Goal: Find specific page/section: Find specific page/section

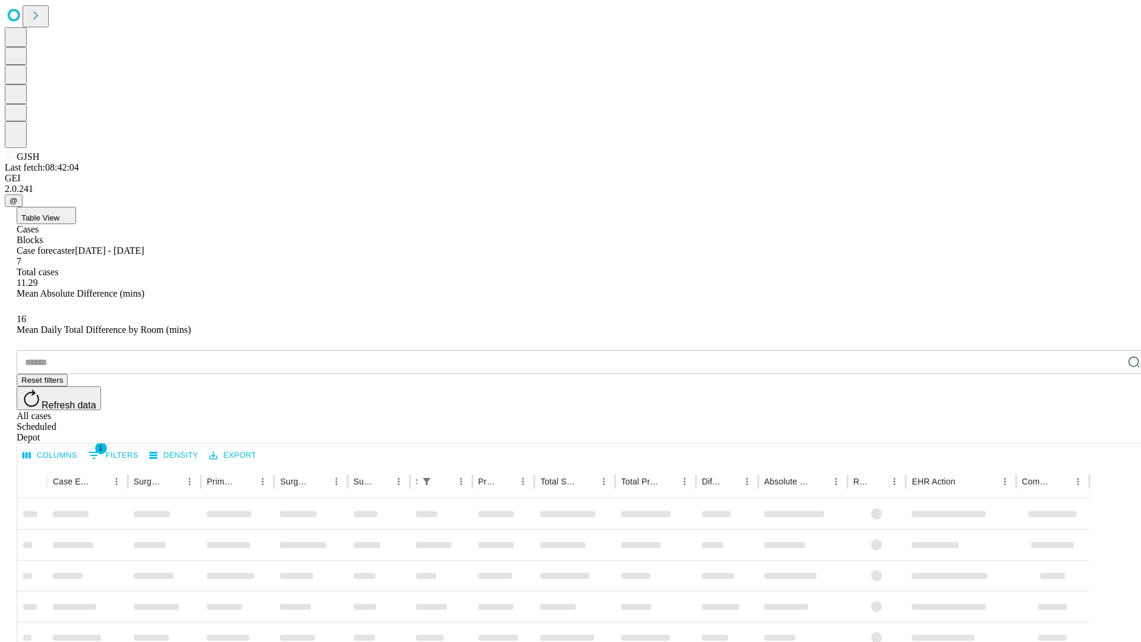
click at [1110, 432] on div "Depot" at bounding box center [582, 437] width 1131 height 11
